Goal: Communication & Community: Ask a question

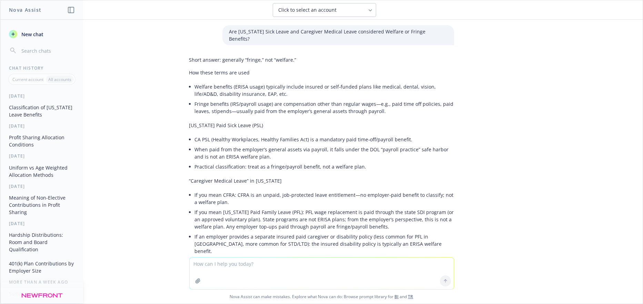
scroll to position [104, 0]
